Goal: Find specific page/section: Find specific page/section

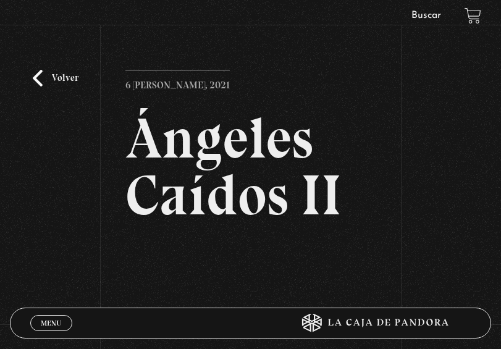
click at [43, 80] on link "Volver" at bounding box center [56, 78] width 46 height 17
click at [418, 14] on link "Buscar" at bounding box center [427, 16] width 30 height 10
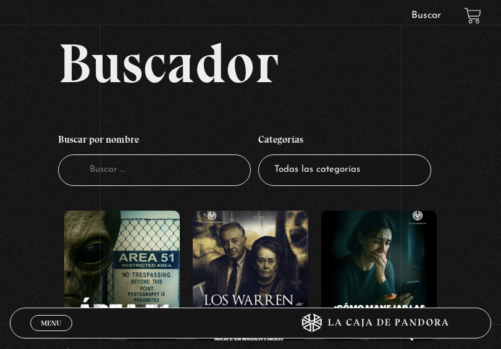
click at [115, 171] on input "Buscador" at bounding box center [154, 171] width 192 height 32
type input "angeles"
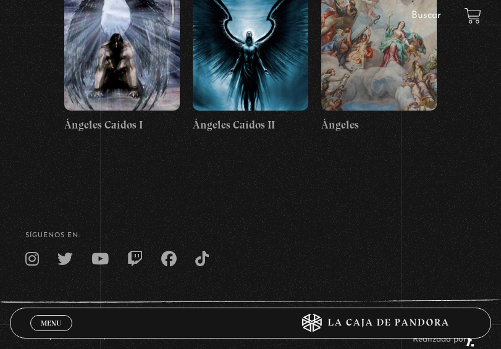
scroll to position [290, 0]
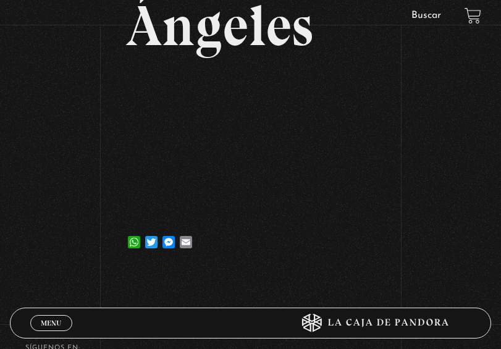
scroll to position [102, 0]
